Goal: Answer question/provide support: Share knowledge or assist other users

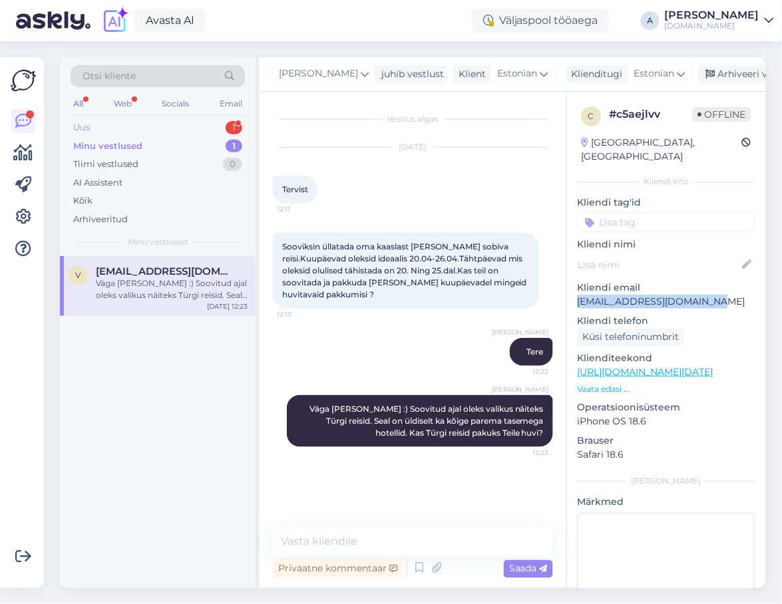
click at [226, 130] on div "Uus 1" at bounding box center [158, 127] width 174 height 19
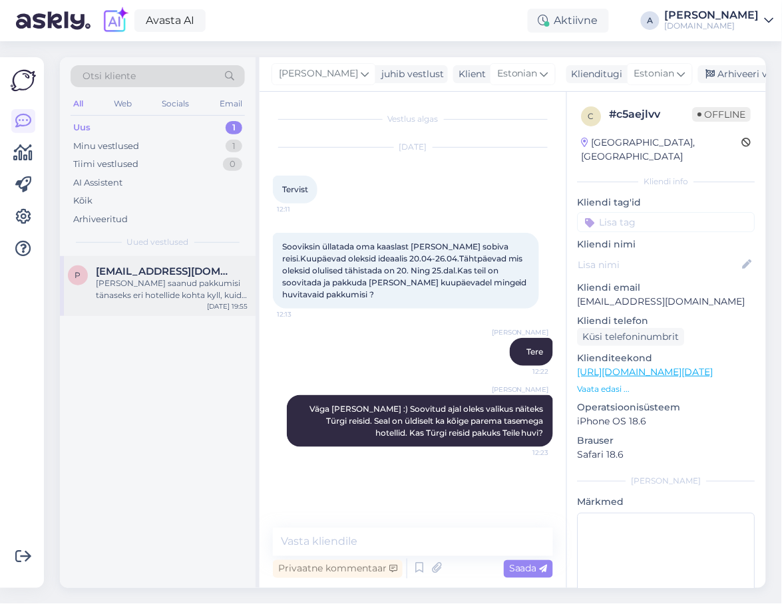
click at [208, 267] on div "[EMAIL_ADDRESS][DOMAIN_NAME]" at bounding box center [172, 271] width 152 height 12
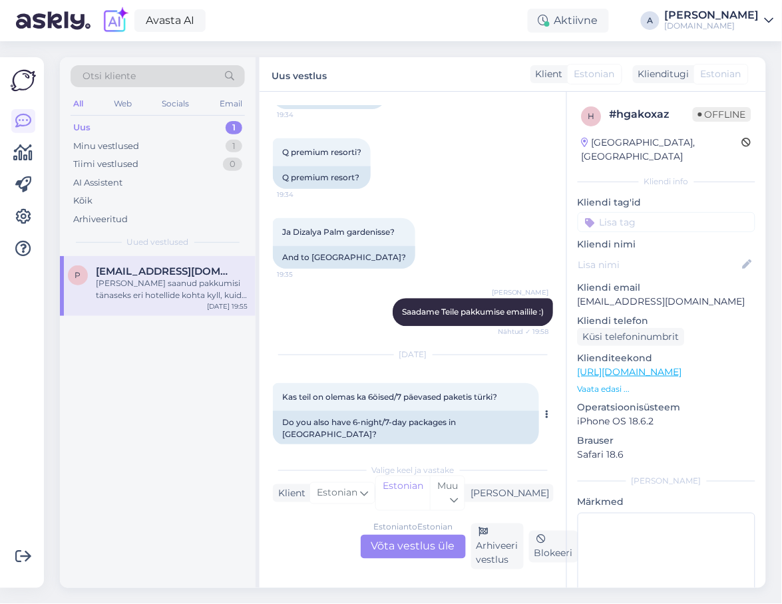
scroll to position [1890, 0]
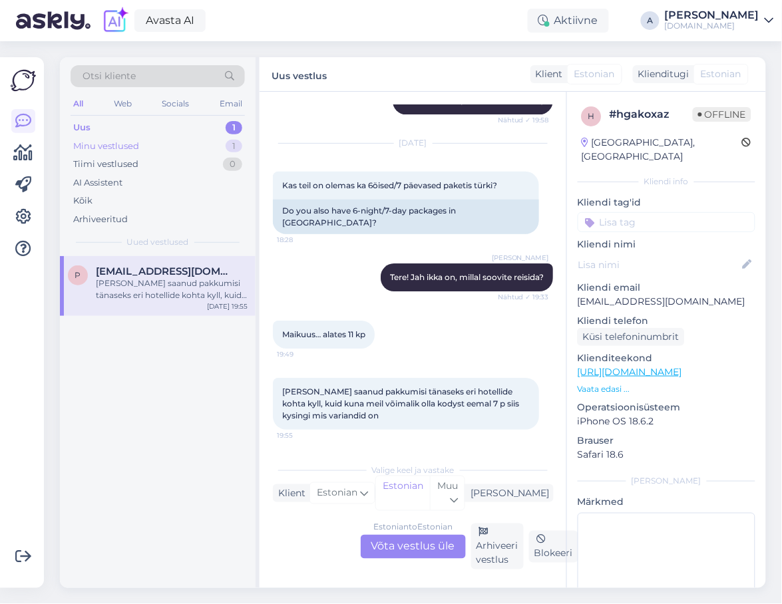
click at [228, 148] on div "1" at bounding box center [234, 146] width 17 height 13
click at [222, 303] on div "[DATE] 12:23" at bounding box center [227, 306] width 41 height 10
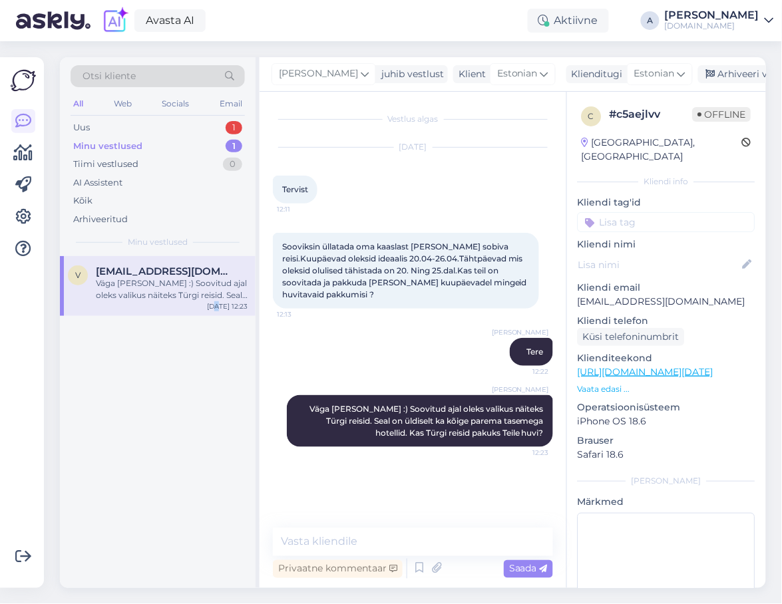
click at [630, 366] on link "[URL][DOMAIN_NAME][DATE]" at bounding box center [646, 372] width 136 height 12
copy p "[EMAIL_ADDRESS][DOMAIN_NAME]"
drag, startPoint x: 707, startPoint y: 287, endPoint x: 573, endPoint y: 291, distance: 133.8
click at [573, 291] on div "c # c5aejlvv Offline [GEOGRAPHIC_DATA], [GEOGRAPHIC_DATA] Kliendi info Kliendi …" at bounding box center [666, 372] width 199 height 561
click at [320, 528] on textarea at bounding box center [413, 542] width 280 height 28
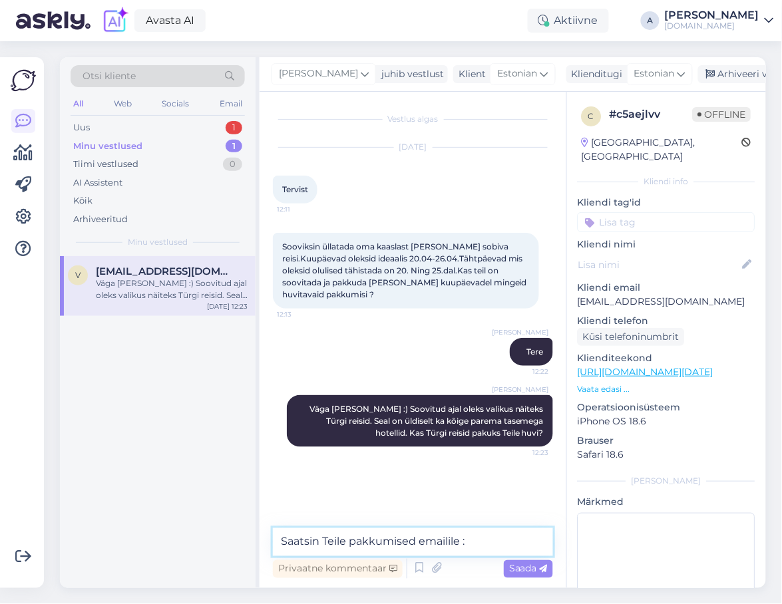
type textarea "Saatsin Teile pakkumised emailile :)"
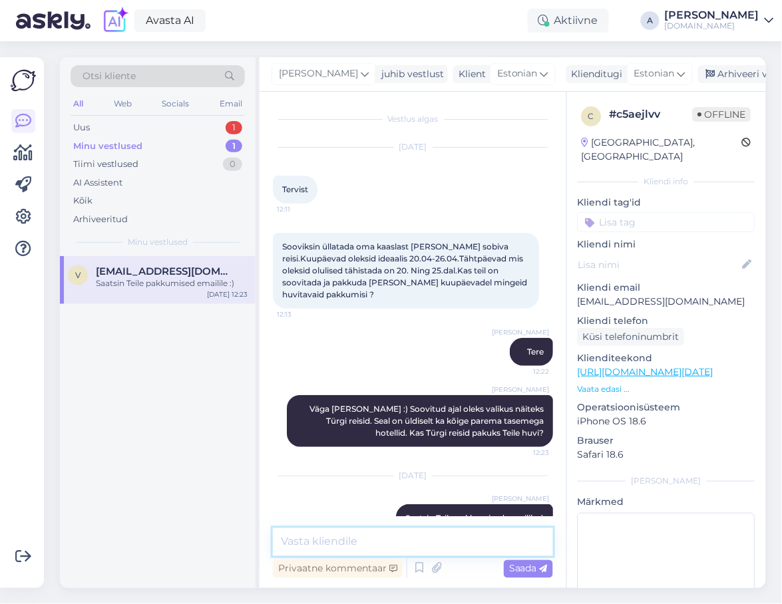
scroll to position [30, 0]
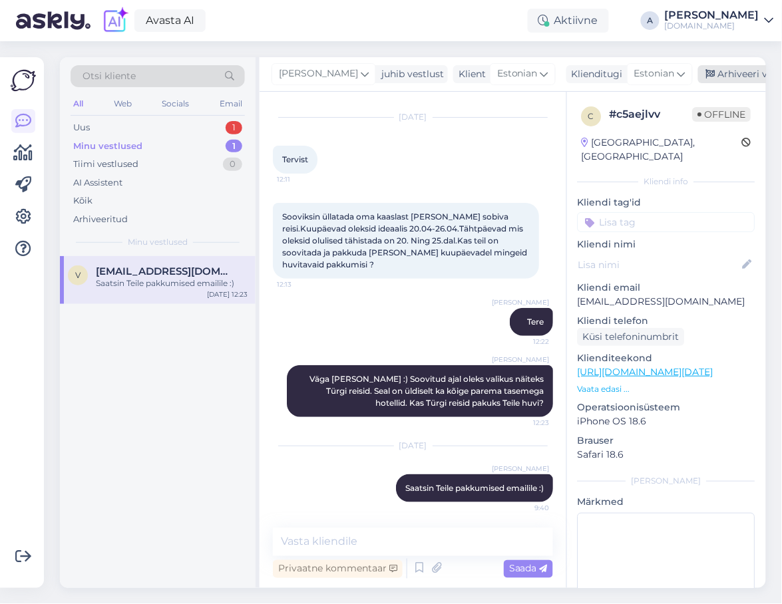
click at [727, 79] on div "Arhiveeri vestlus" at bounding box center [749, 74] width 102 height 18
